Goal: Task Accomplishment & Management: Complete application form

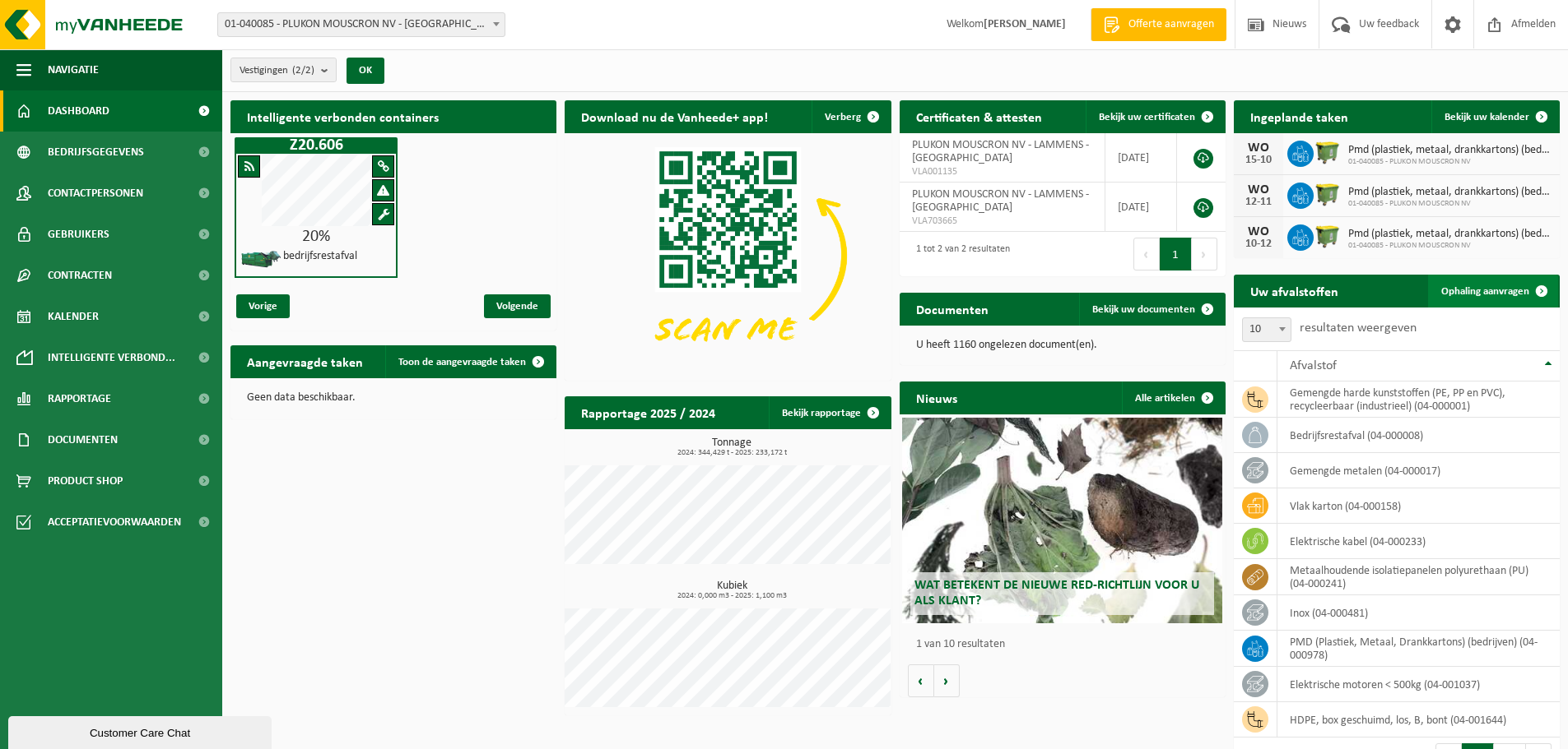
click at [1496, 297] on link "Ophaling aanvragen" at bounding box center [1493, 291] width 130 height 32
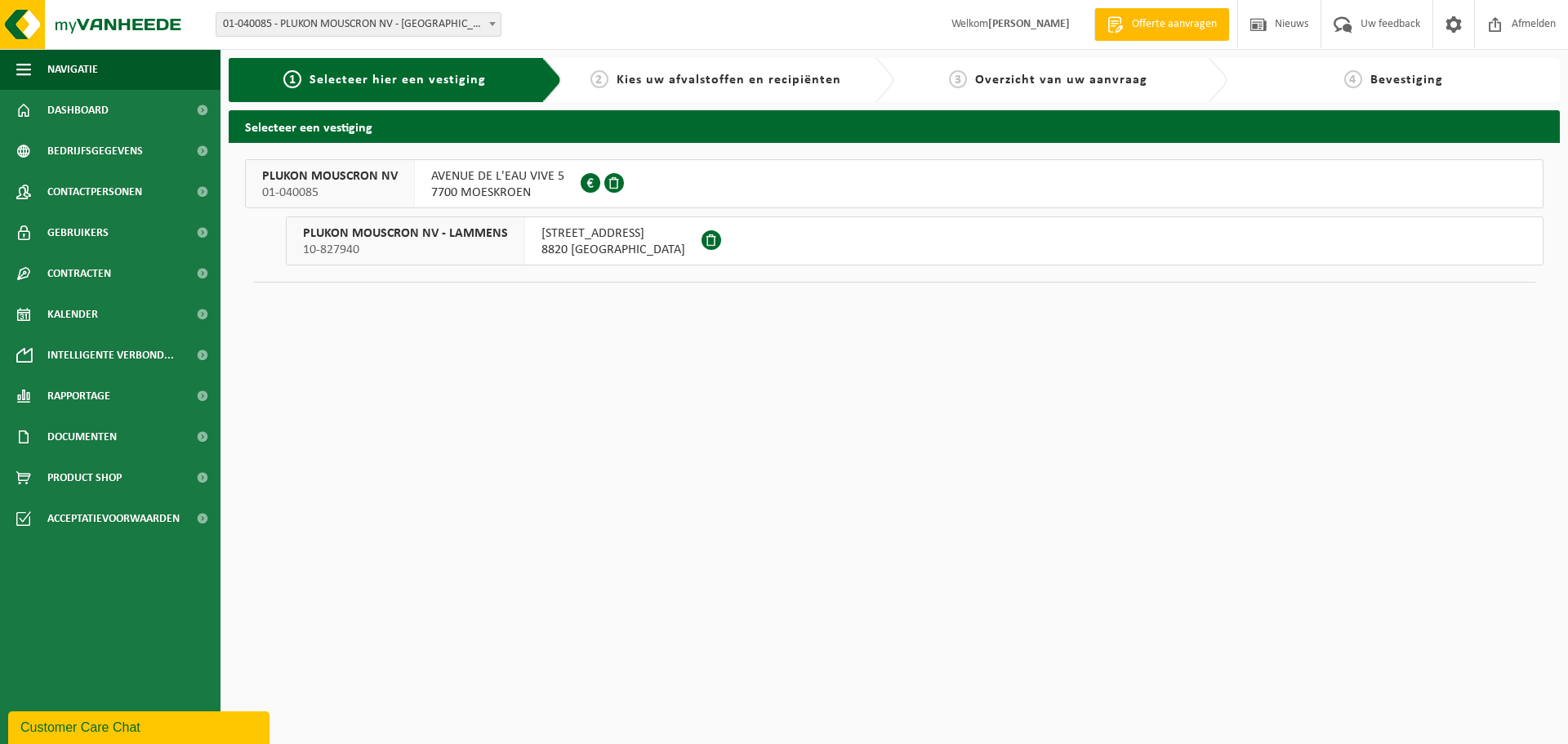
click at [437, 183] on span "AVENUE DE L'EAU VIVE 5" at bounding box center [497, 176] width 133 height 17
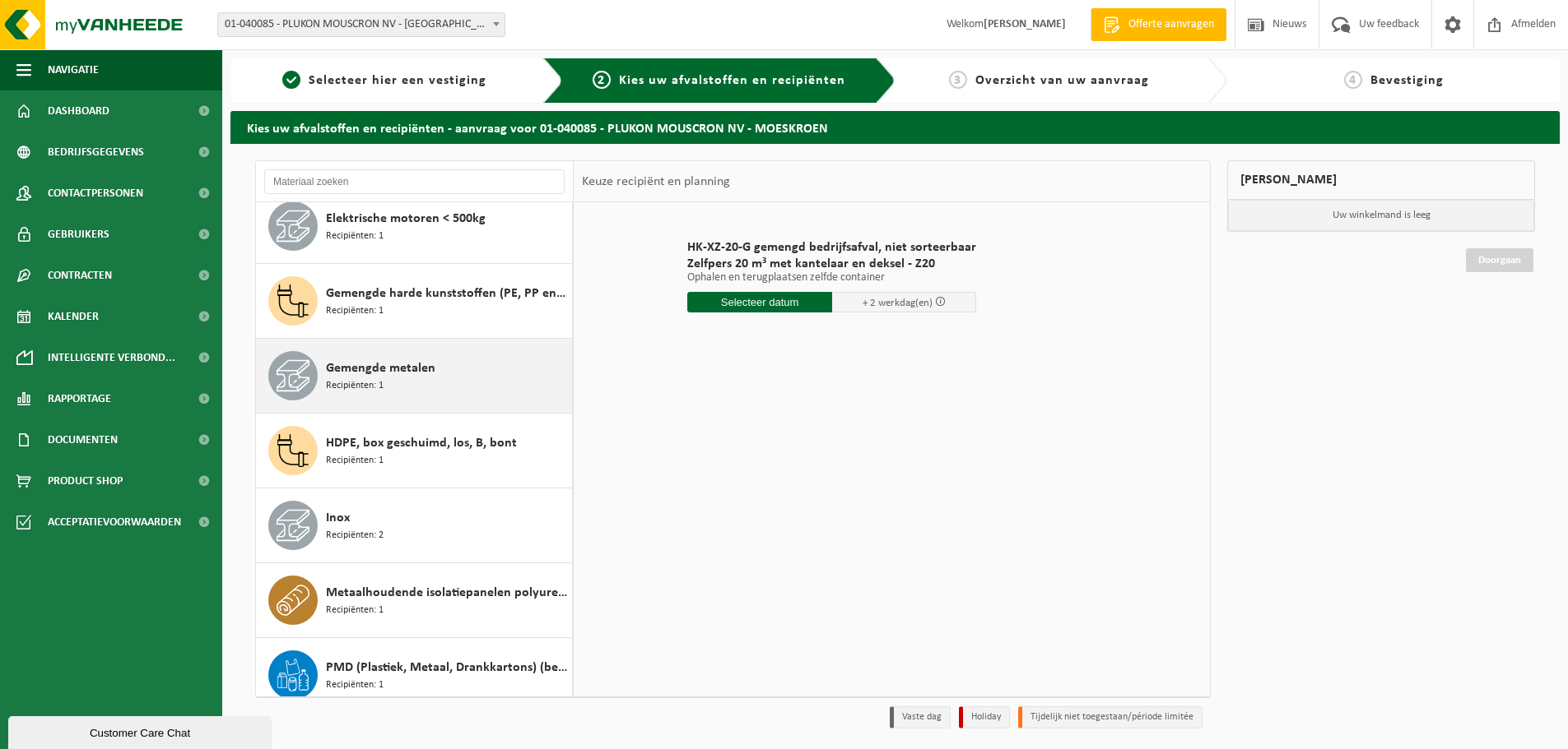
scroll to position [164, 0]
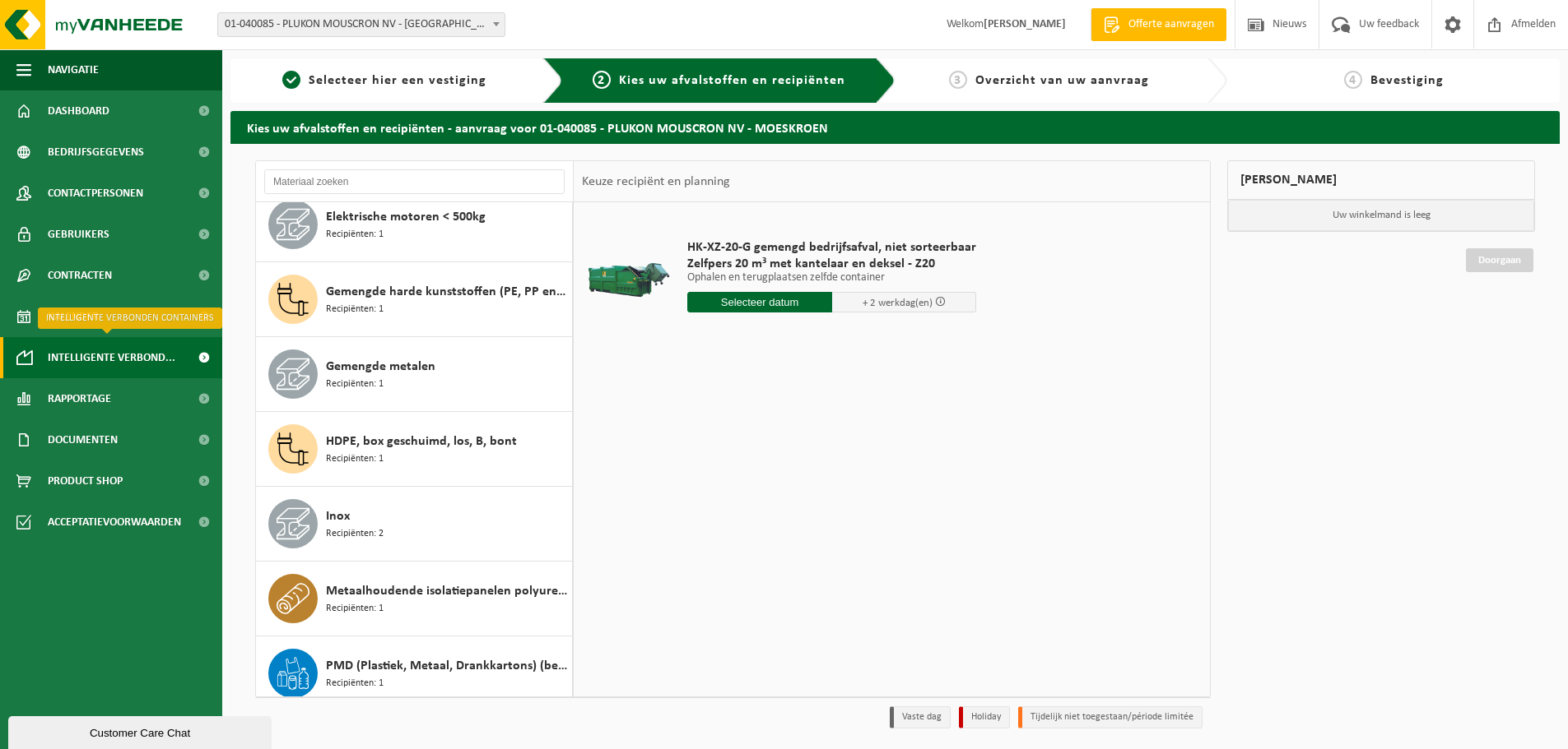
click at [138, 352] on span "Intelligente verbond..." at bounding box center [111, 357] width 128 height 41
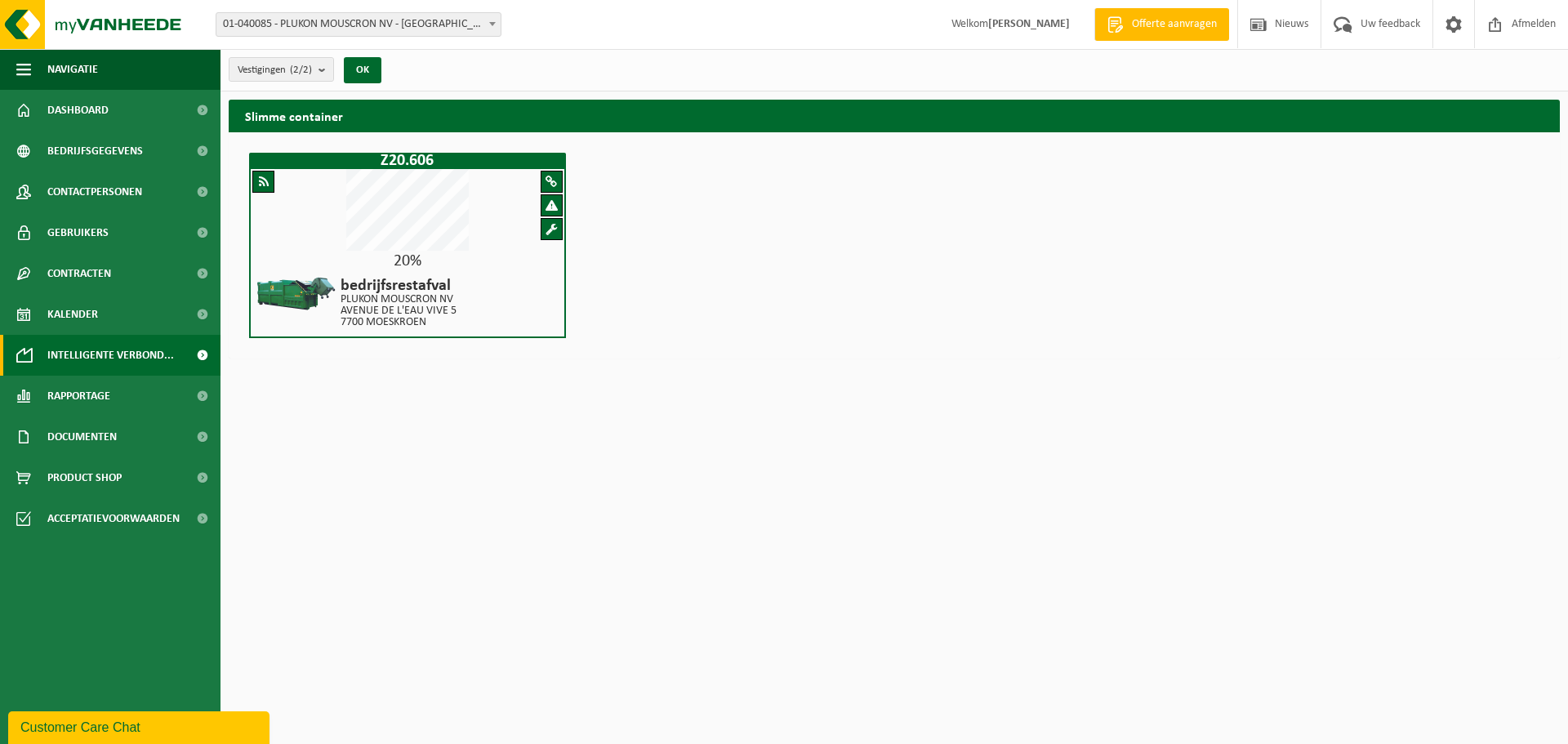
click at [549, 207] on span at bounding box center [551, 205] width 12 height 12
click at [551, 224] on div at bounding box center [407, 211] width 314 height 84
click at [553, 175] on span at bounding box center [551, 181] width 12 height 12
click at [415, 296] on p "PLUKON MOUSCRON NV" at bounding box center [399, 300] width 116 height 12
click at [404, 253] on div "20%" at bounding box center [407, 262] width 314 height 17
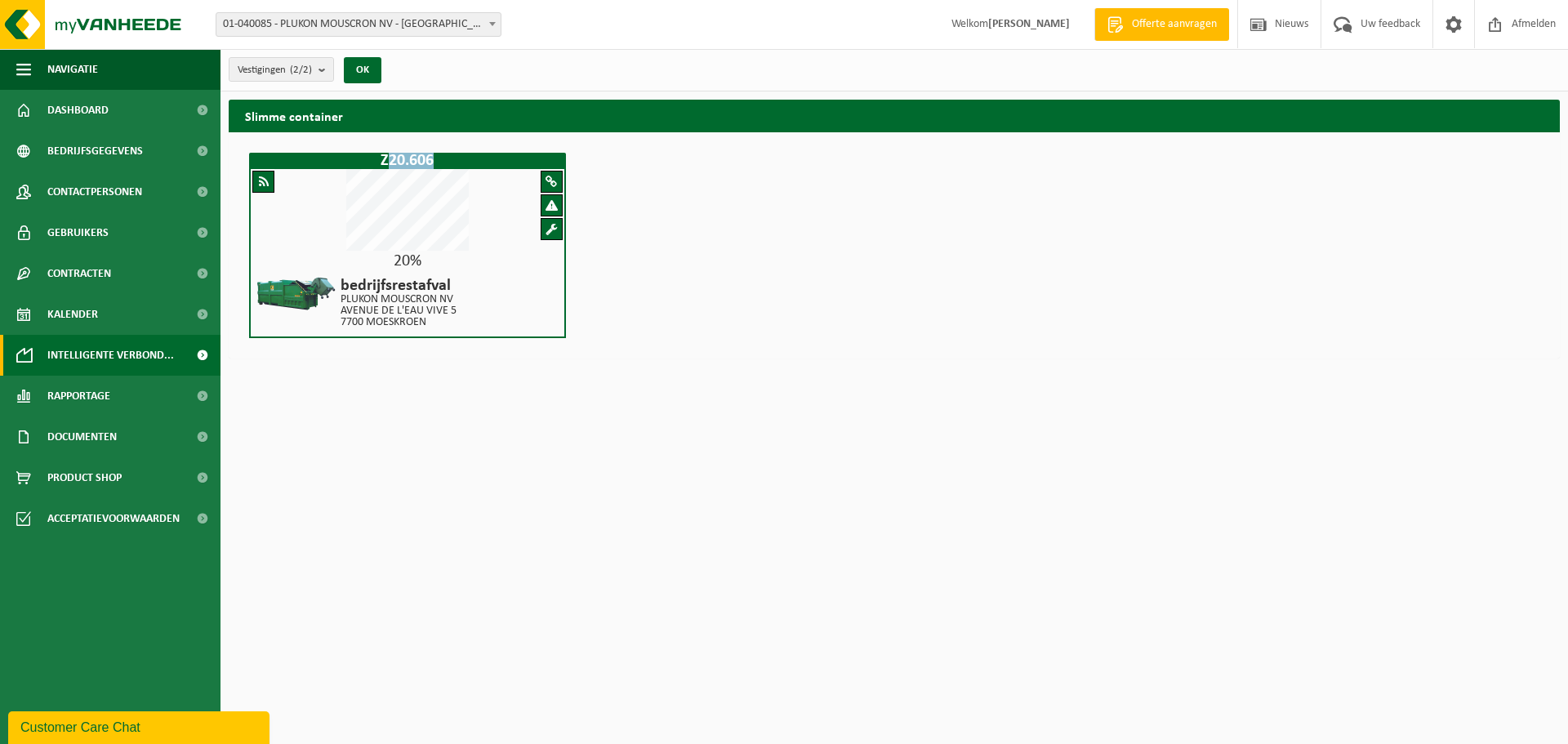
drag, startPoint x: 438, startPoint y: 155, endPoint x: 385, endPoint y: 156, distance: 53.0
click at [385, 156] on h1 "Z20.606" at bounding box center [407, 161] width 309 height 17
click at [292, 262] on div "20%" at bounding box center [407, 262] width 314 height 17
drag, startPoint x: 550, startPoint y: 205, endPoint x: 545, endPoint y: 227, distance: 22.6
click at [550, 205] on span at bounding box center [551, 205] width 12 height 12
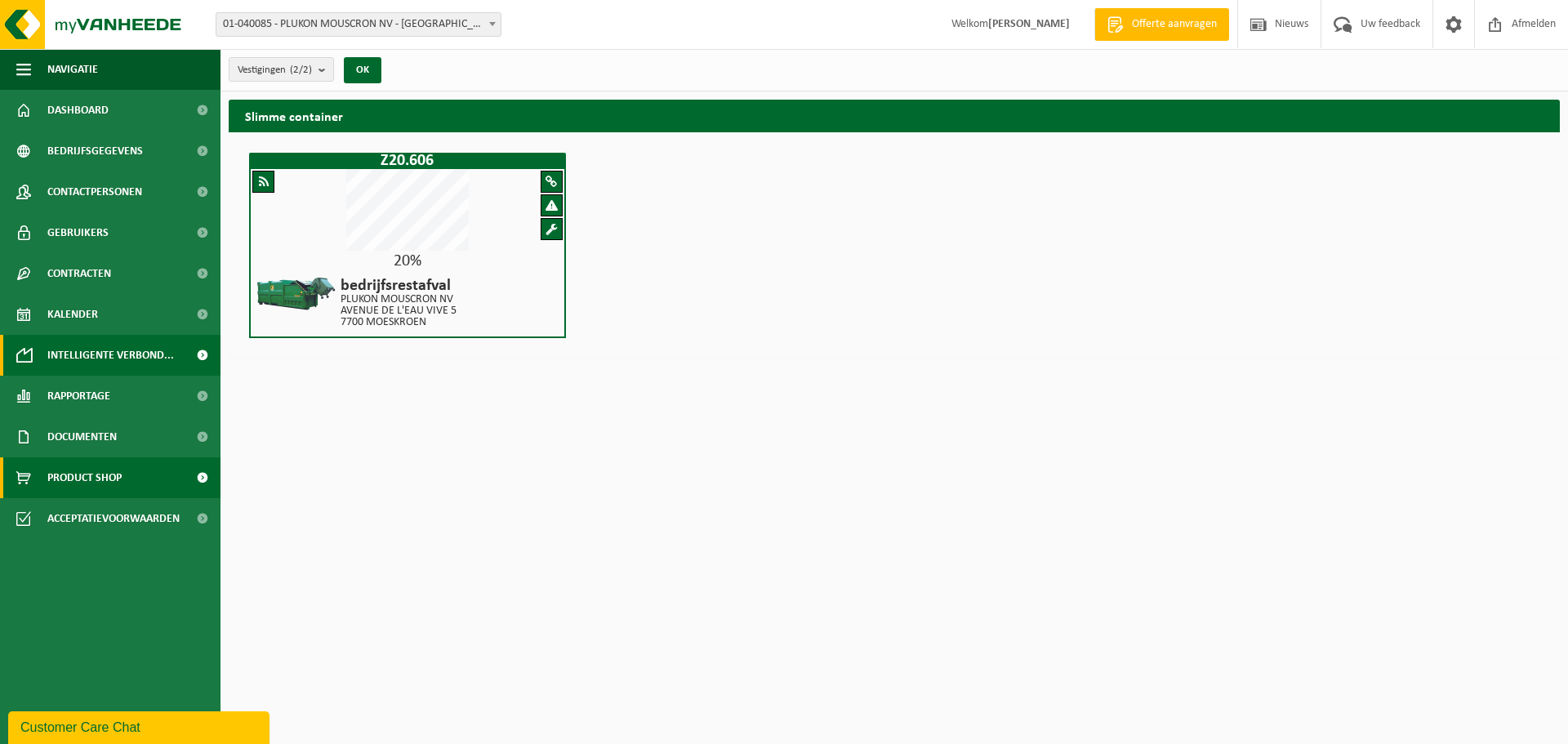
click at [110, 466] on span "Product Shop" at bounding box center [84, 478] width 74 height 41
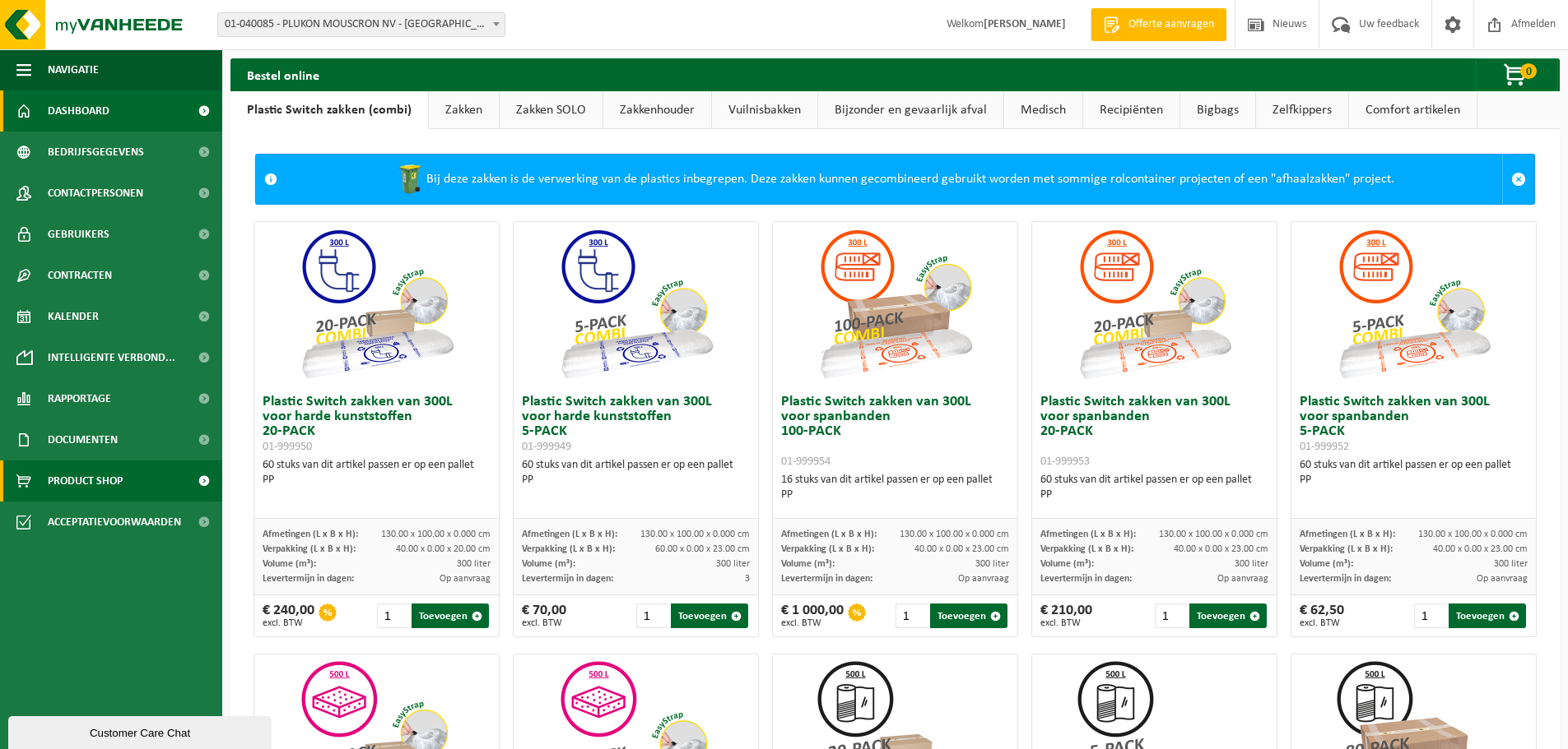
click at [55, 94] on span "Dashboard" at bounding box center [78, 111] width 62 height 41
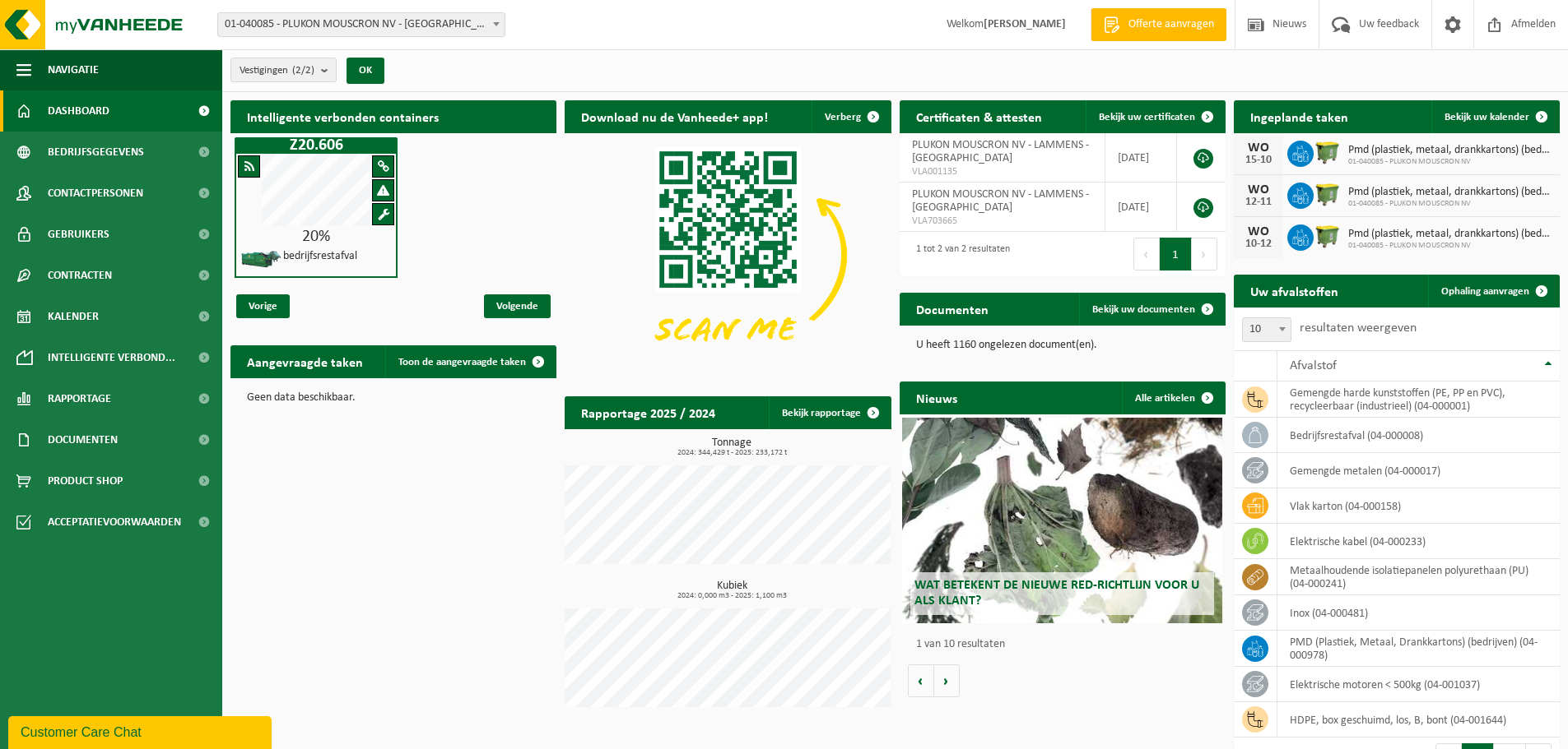
click at [1168, 32] on span "Offerte aanvragen" at bounding box center [1171, 25] width 94 height 17
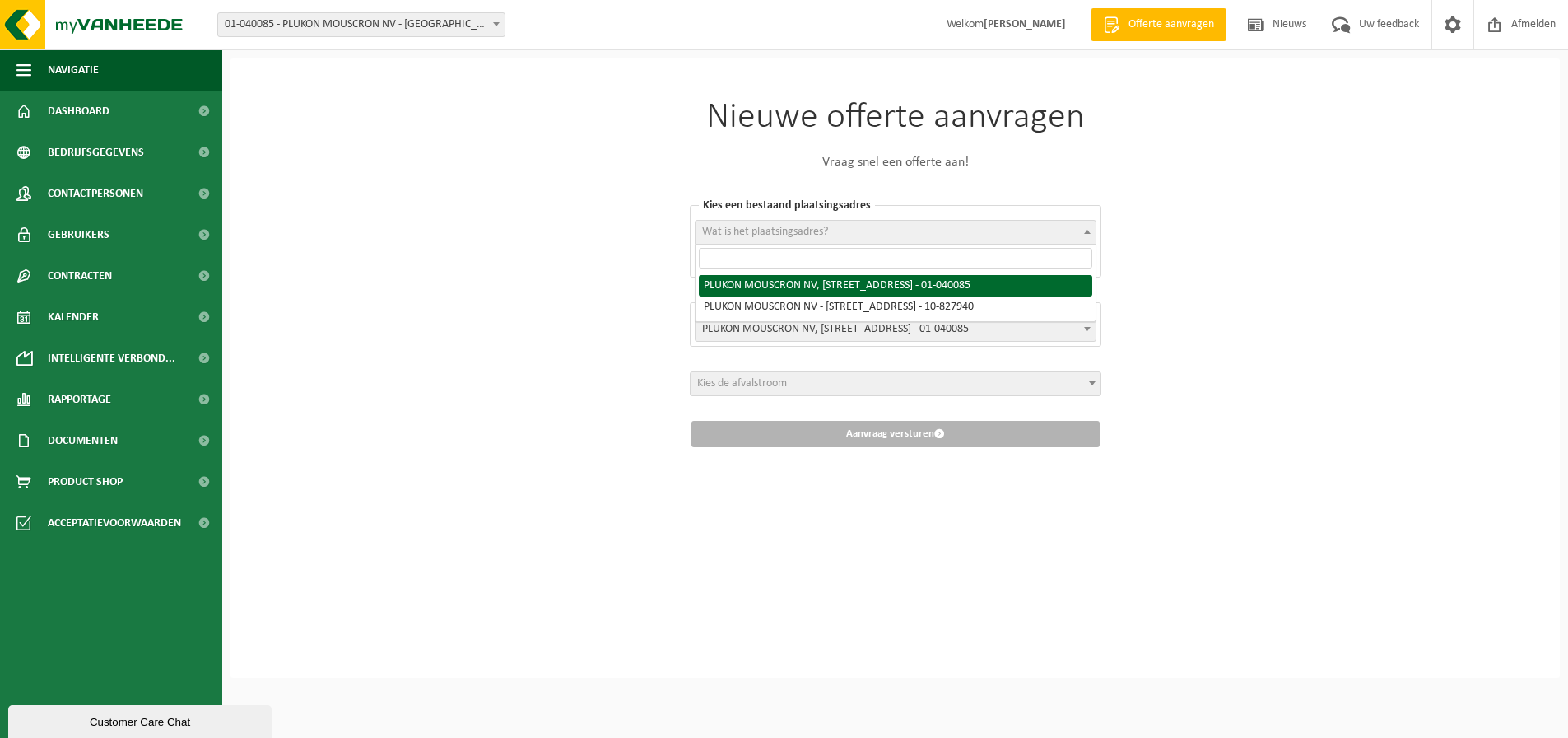
click at [759, 237] on span "Wat is het plaatsingsadres?" at bounding box center [764, 231] width 126 height 13
select select "5542"
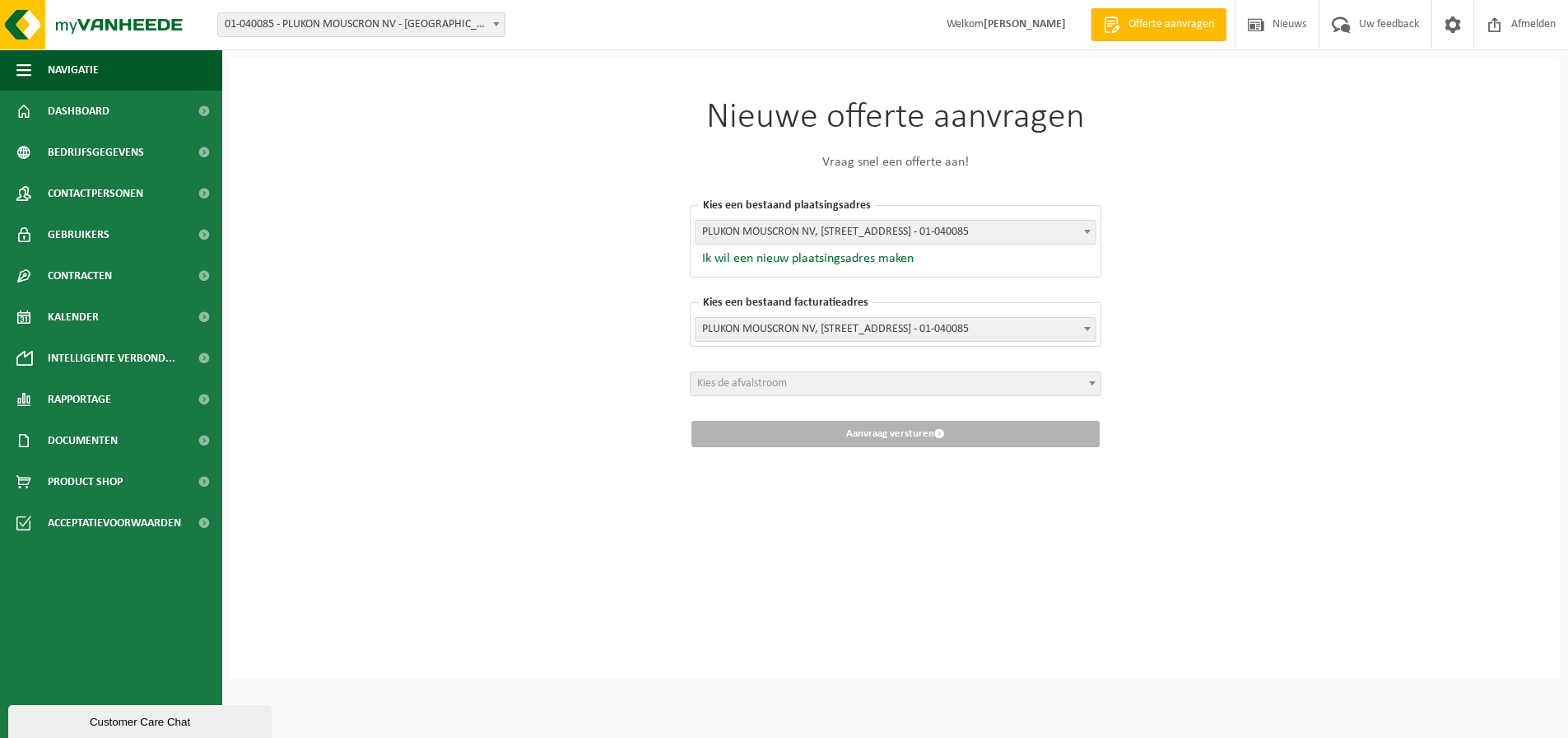
click at [758, 326] on span "PLUKON MOUSCRON NV, [STREET_ADDRESS] - 01-040085" at bounding box center [895, 329] width 400 height 23
click at [748, 334] on span "PLUKON MOUSCRON NV, [STREET_ADDRESS] - 01-040085" at bounding box center [895, 329] width 400 height 23
click at [755, 386] on span "Kies de afvalstroom" at bounding box center [742, 383] width 90 height 13
